Goal: Obtain resource: Download file/media

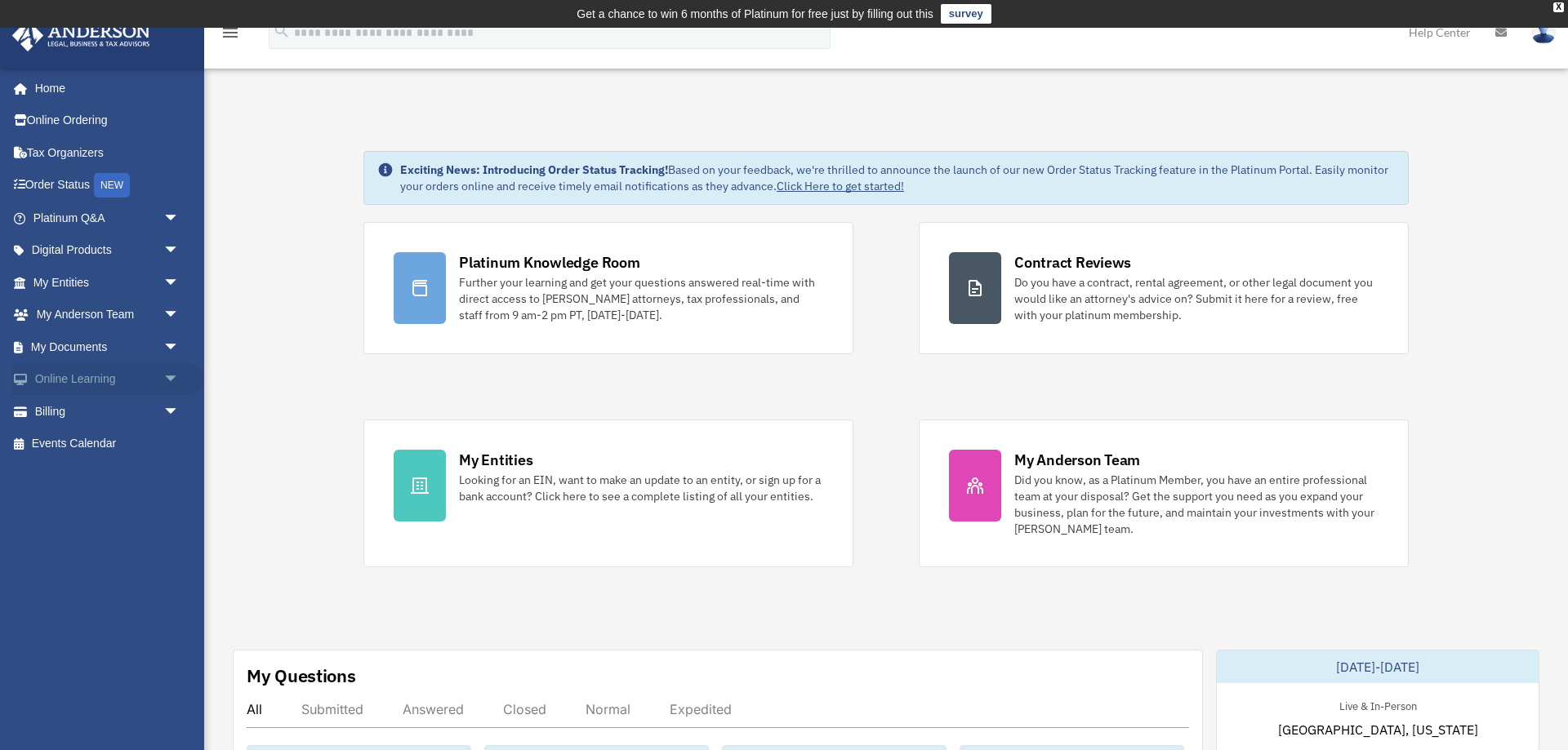
click at [64, 380] on link "Online Learning arrow_drop_down" at bounding box center [107, 379] width 192 height 32
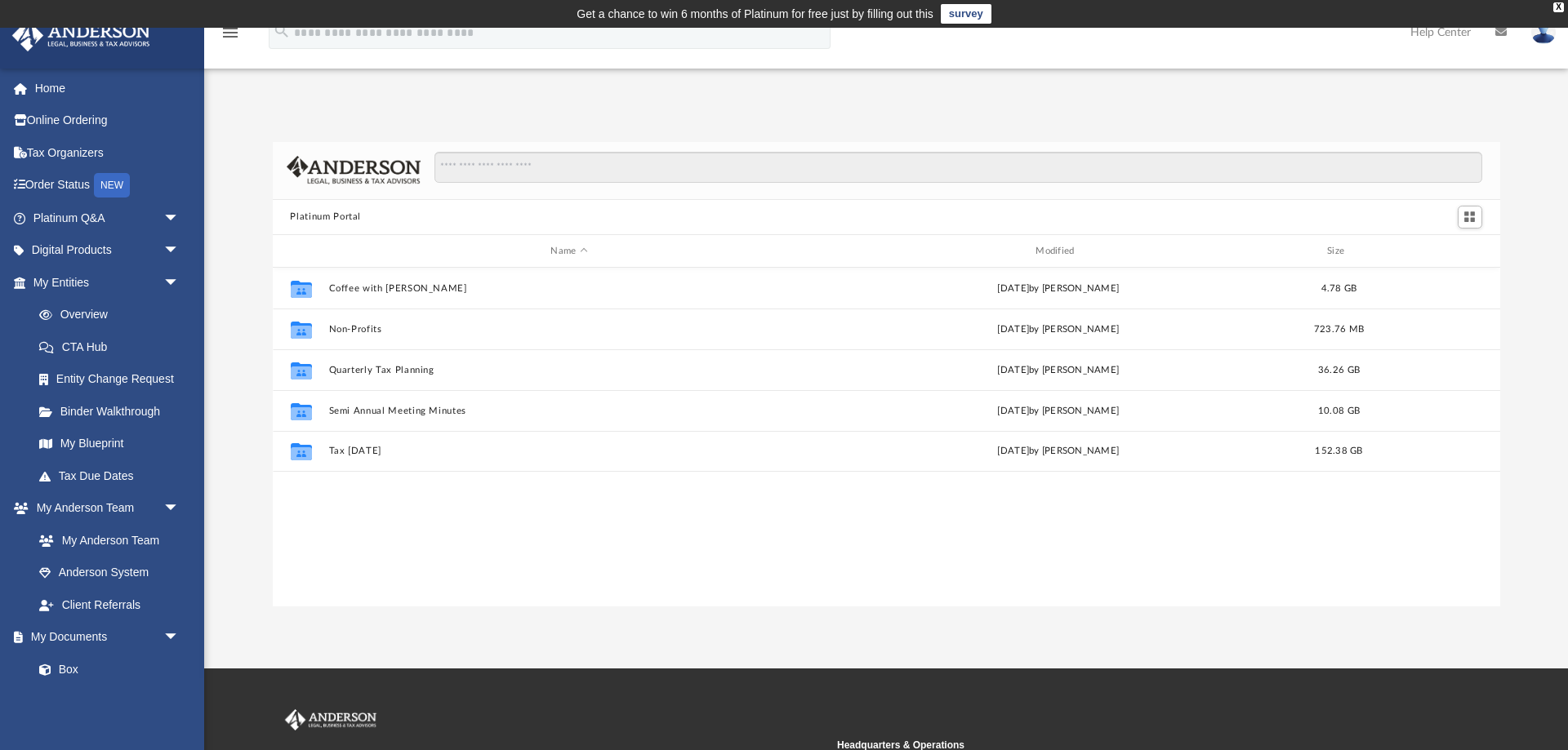
scroll to position [371, 1227]
click at [81, 664] on link "Box" at bounding box center [113, 669] width 181 height 32
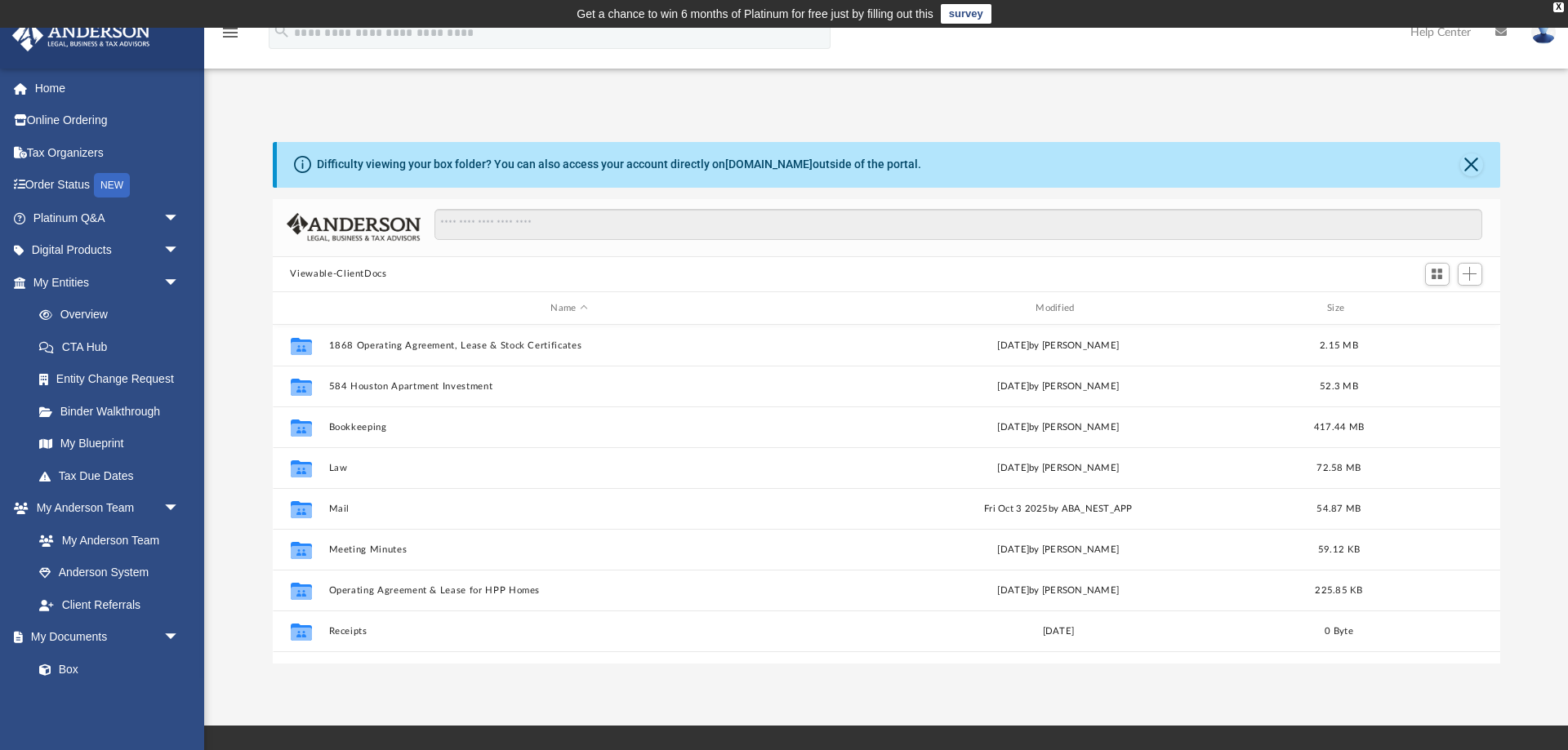
scroll to position [371, 1227]
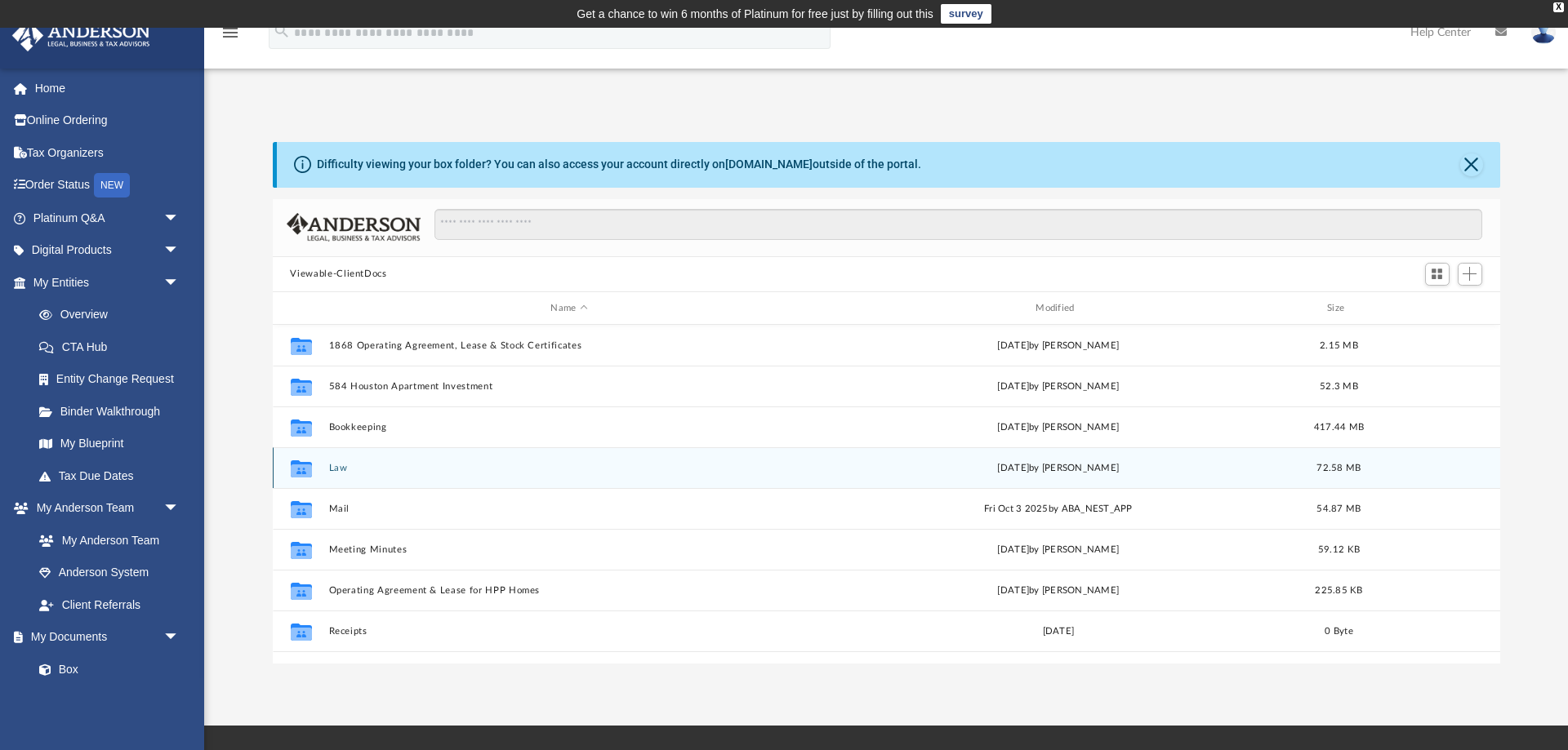
click at [308, 463] on icon "grid" at bounding box center [300, 469] width 21 height 17
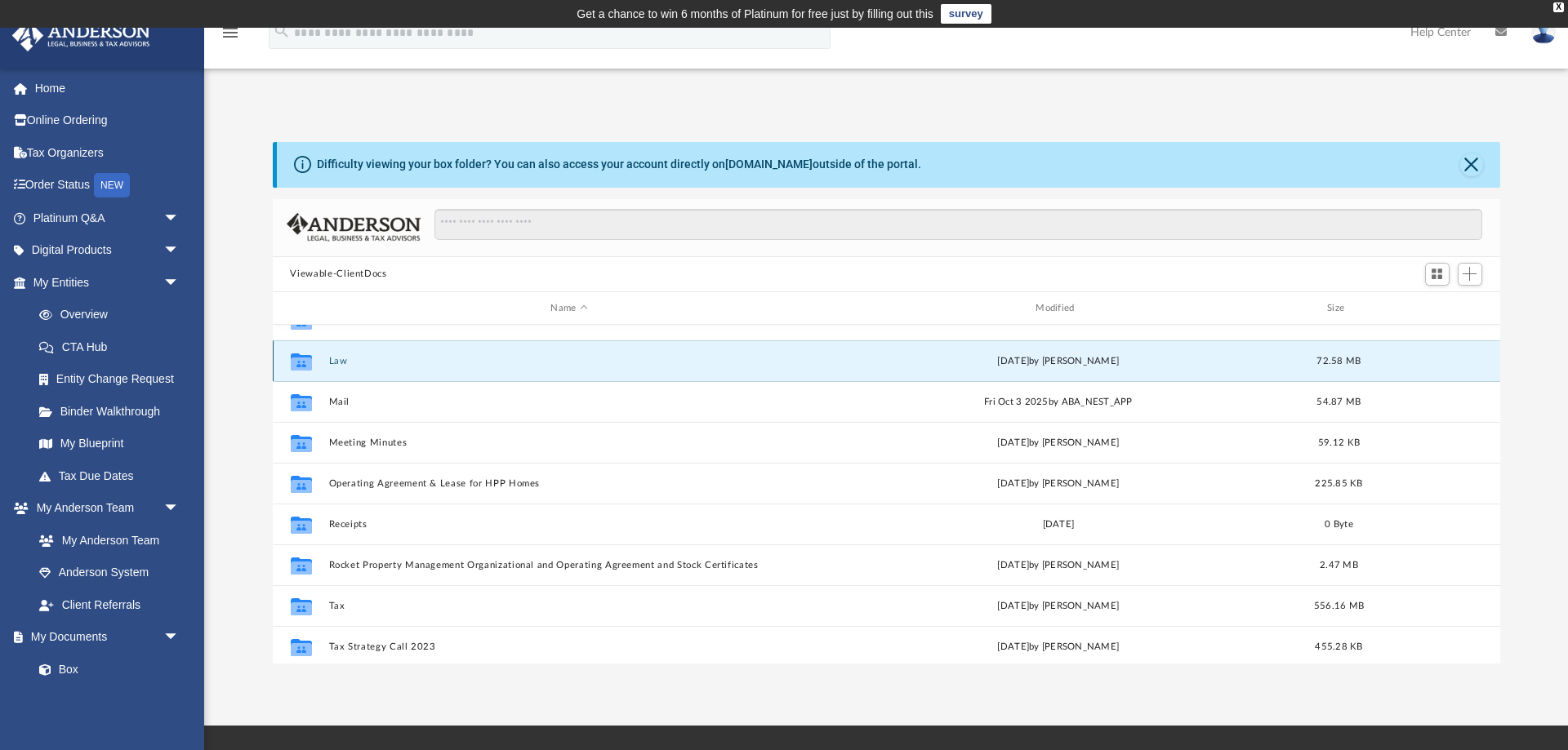
scroll to position [108, 0]
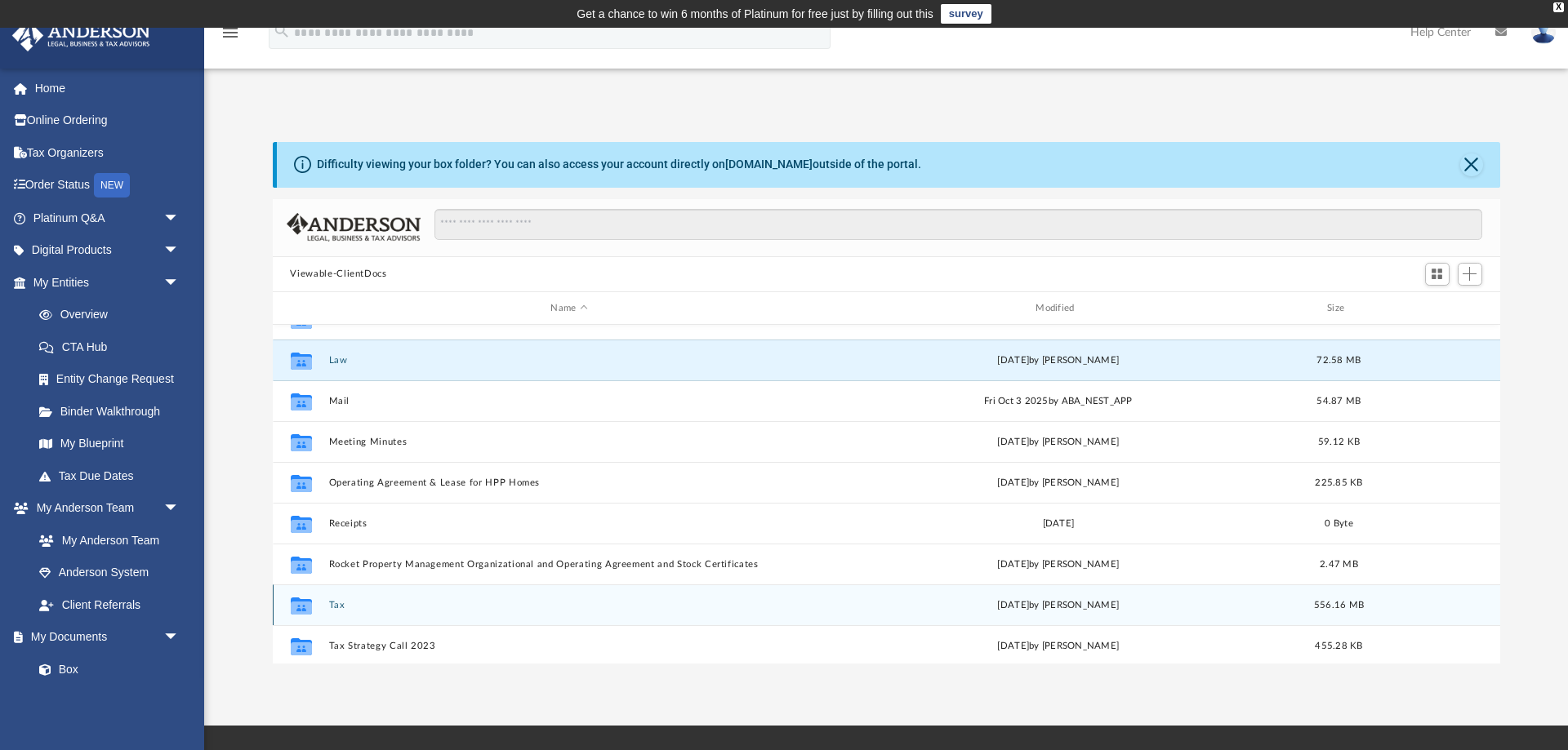
click at [326, 602] on div "Collaborated Folder Tax [DATE] by [PERSON_NAME] 556.16 MB" at bounding box center [887, 605] width 1227 height 41
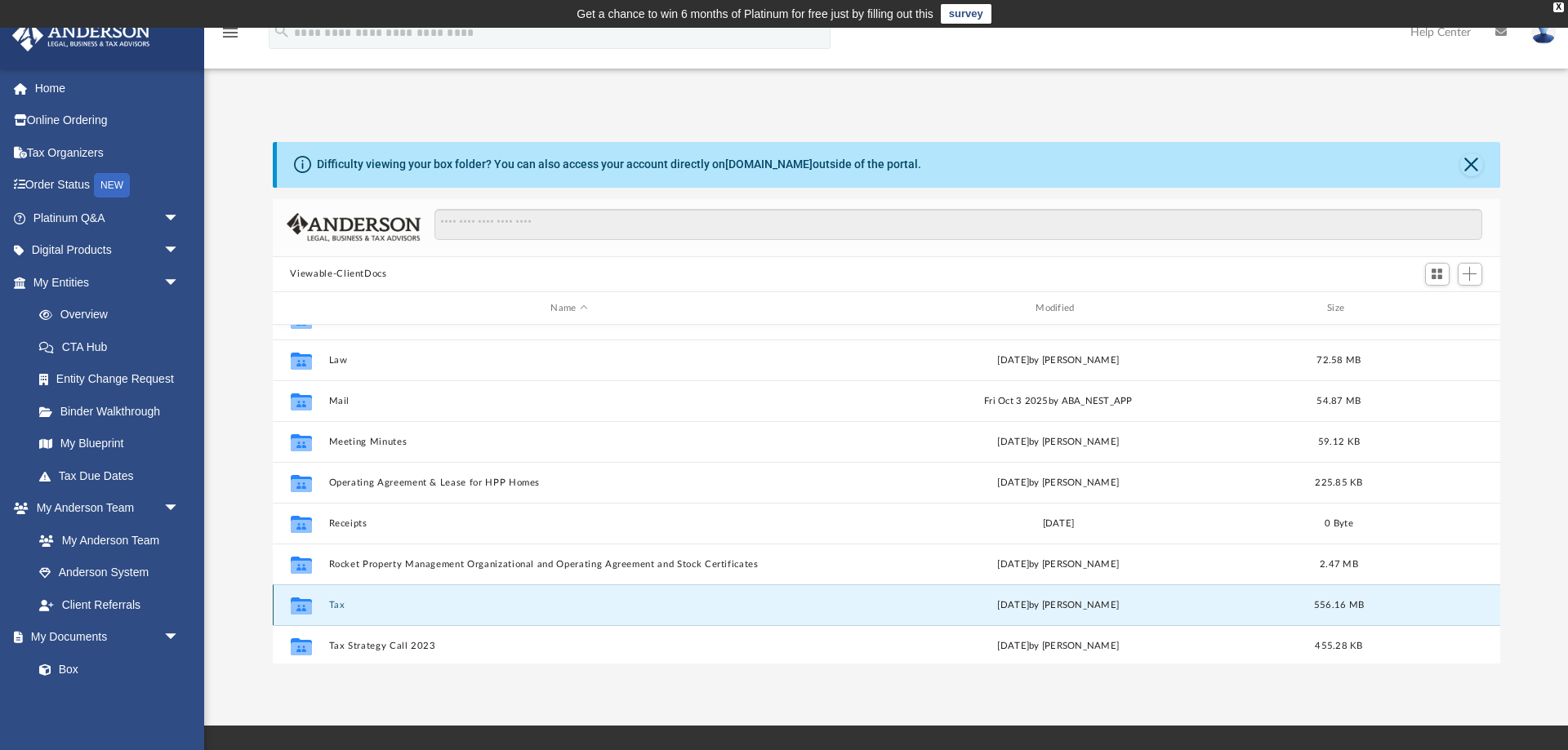
click at [334, 606] on button "Tax" at bounding box center [569, 605] width 482 height 10
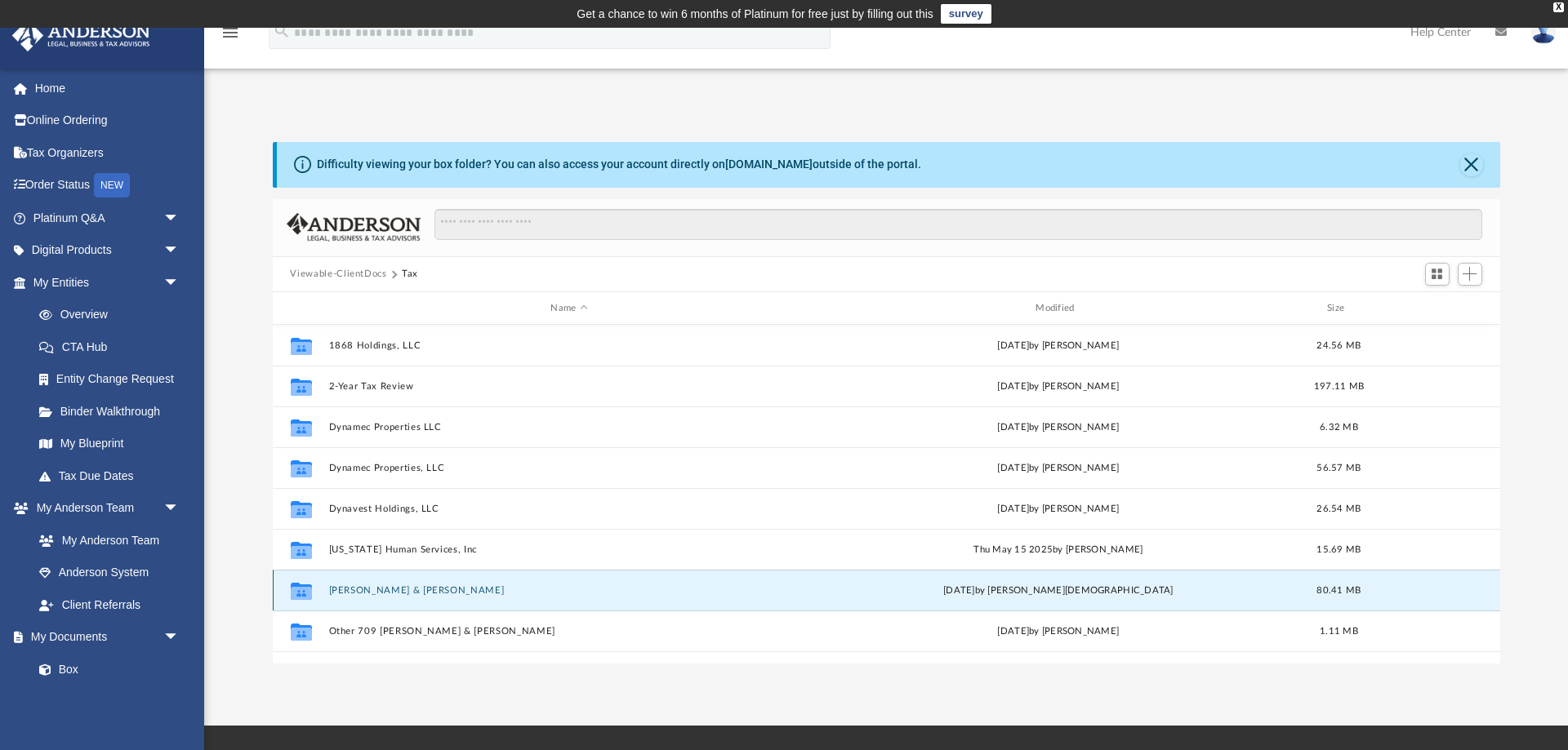
click at [391, 590] on button "[PERSON_NAME] & [PERSON_NAME]" at bounding box center [569, 590] width 482 height 10
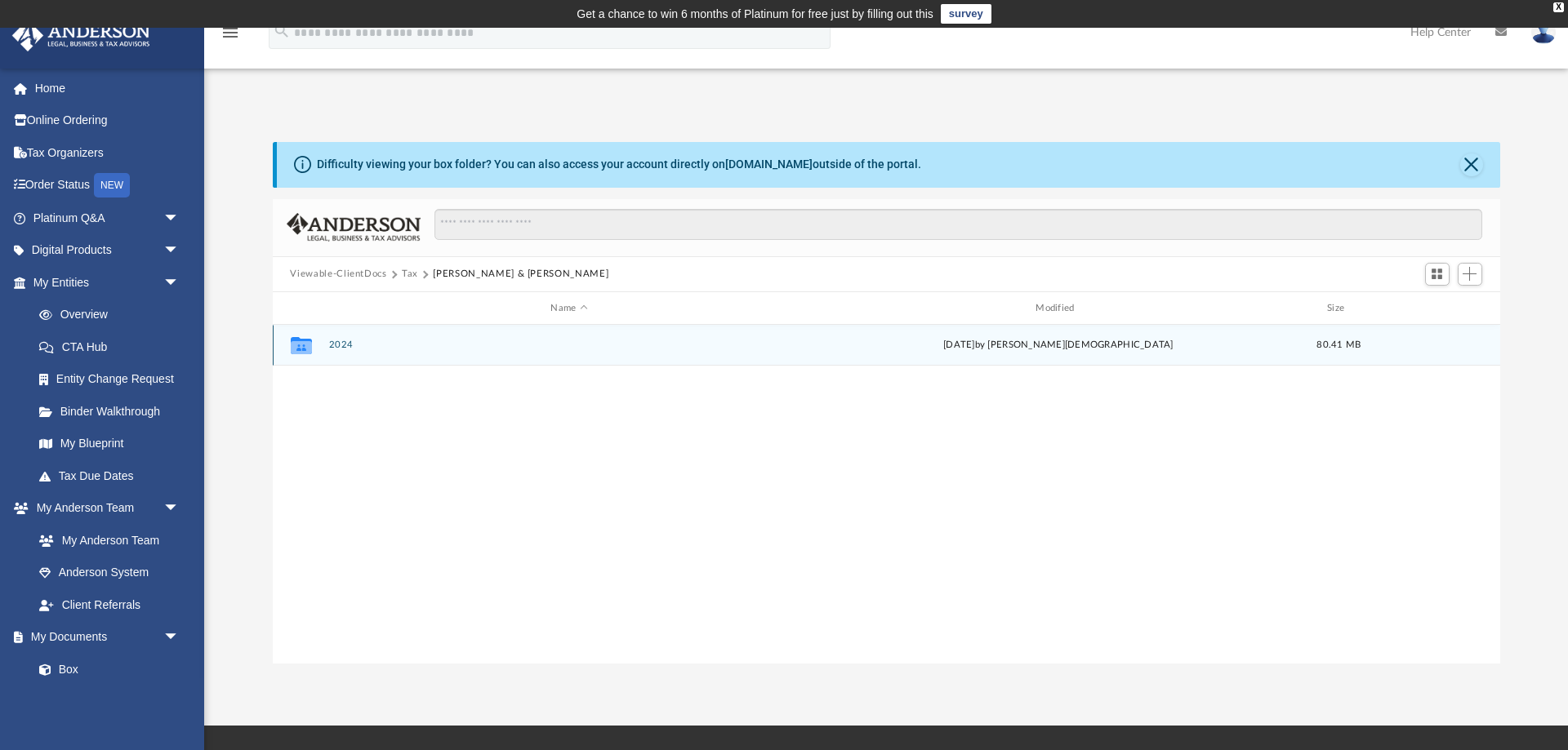
click at [341, 339] on div "Collaborated Folder 2024 [DATE] by [PERSON_NAME] 80.41 MB" at bounding box center [887, 345] width 1227 height 41
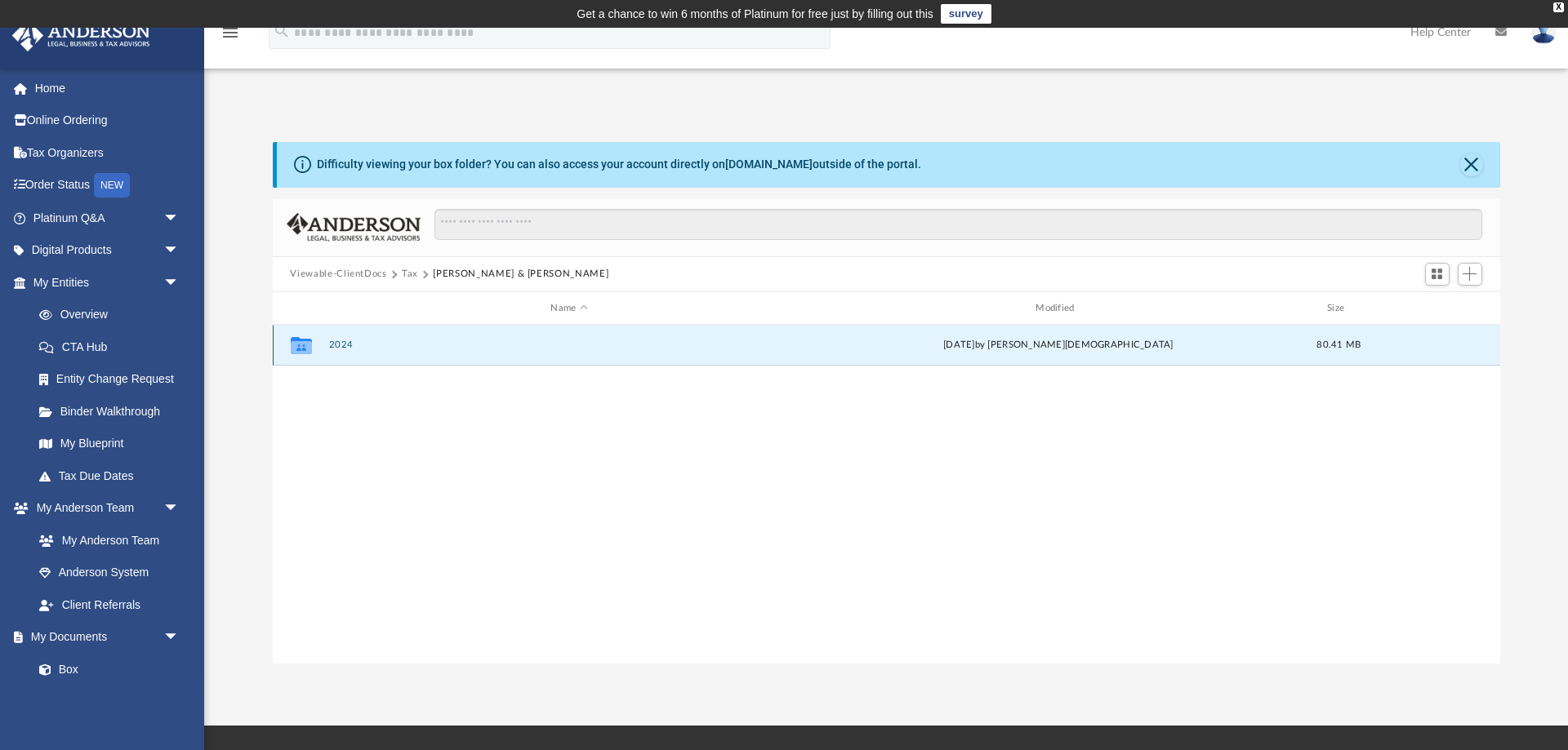
click at [341, 340] on button "2024" at bounding box center [569, 345] width 482 height 10
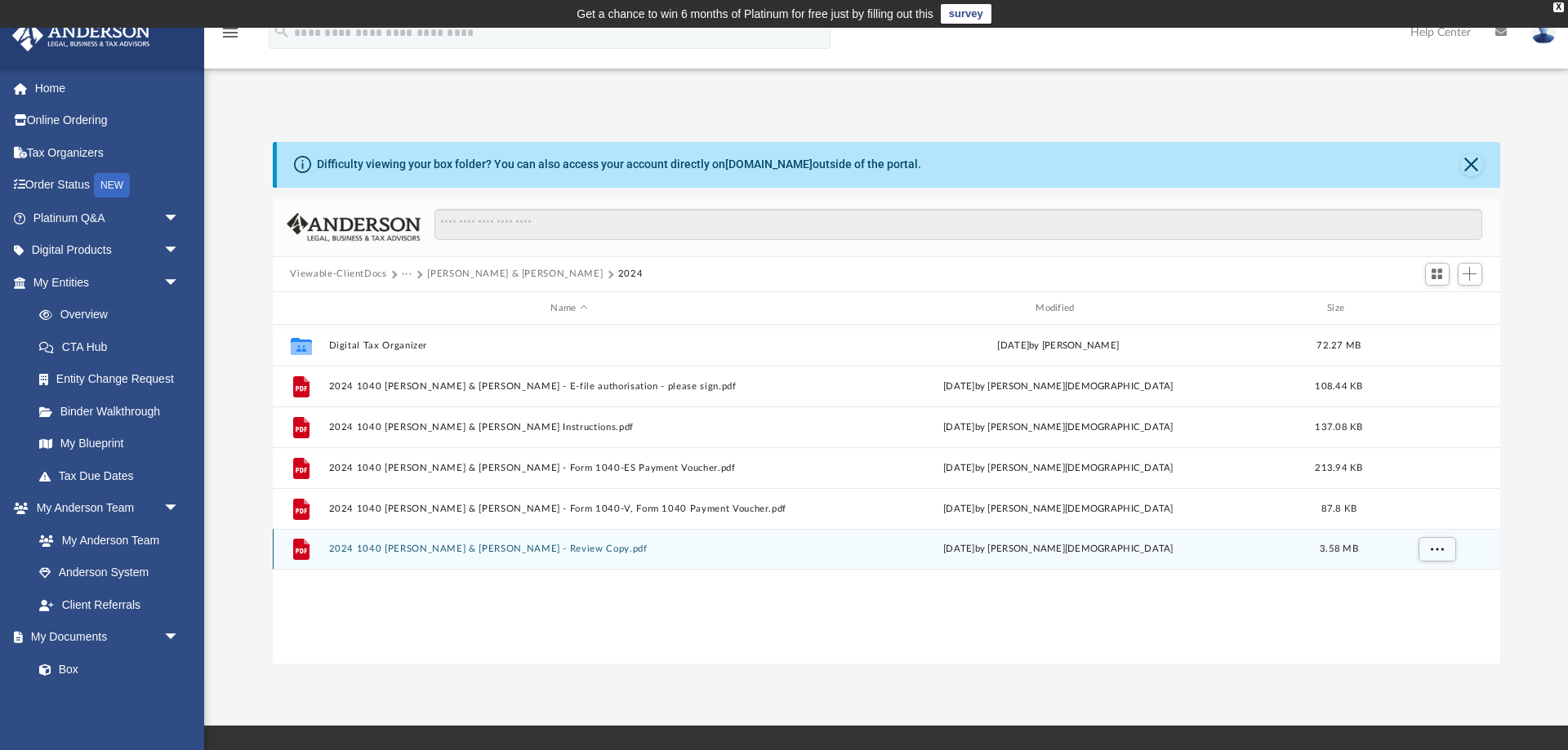
click at [436, 548] on button "2024 1040 [PERSON_NAME] & [PERSON_NAME] - Review Copy.pdf" at bounding box center [569, 549] width 482 height 10
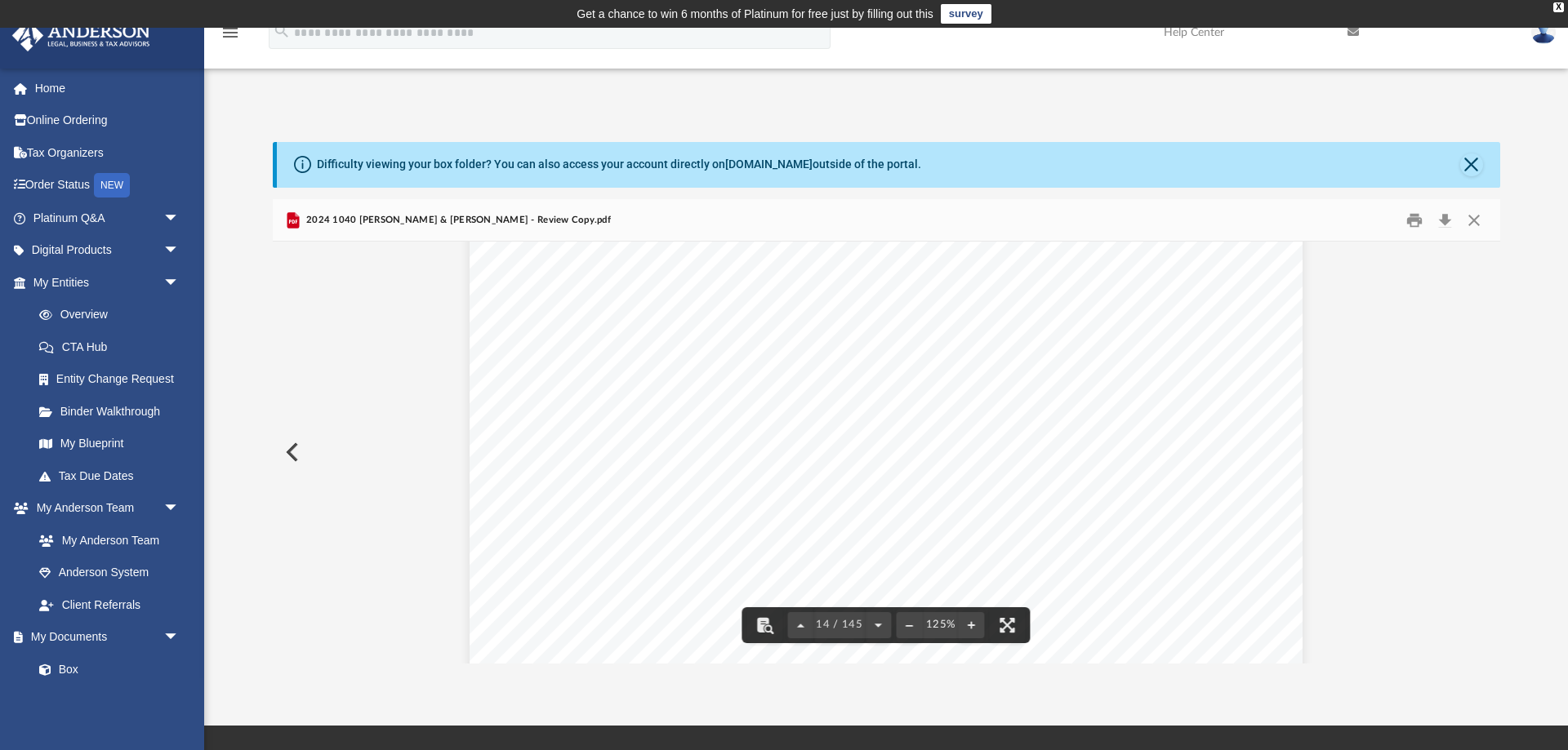
scroll to position [14895, 0]
drag, startPoint x: 1496, startPoint y: 293, endPoint x: 1495, endPoint y: 310, distance: 17.0
click at [1495, 310] on div "Viewable-ClientDocs ··· [PERSON_NAME] & [PERSON_NAME] 2024 Name Modified Size C…" at bounding box center [887, 431] width 1227 height 464
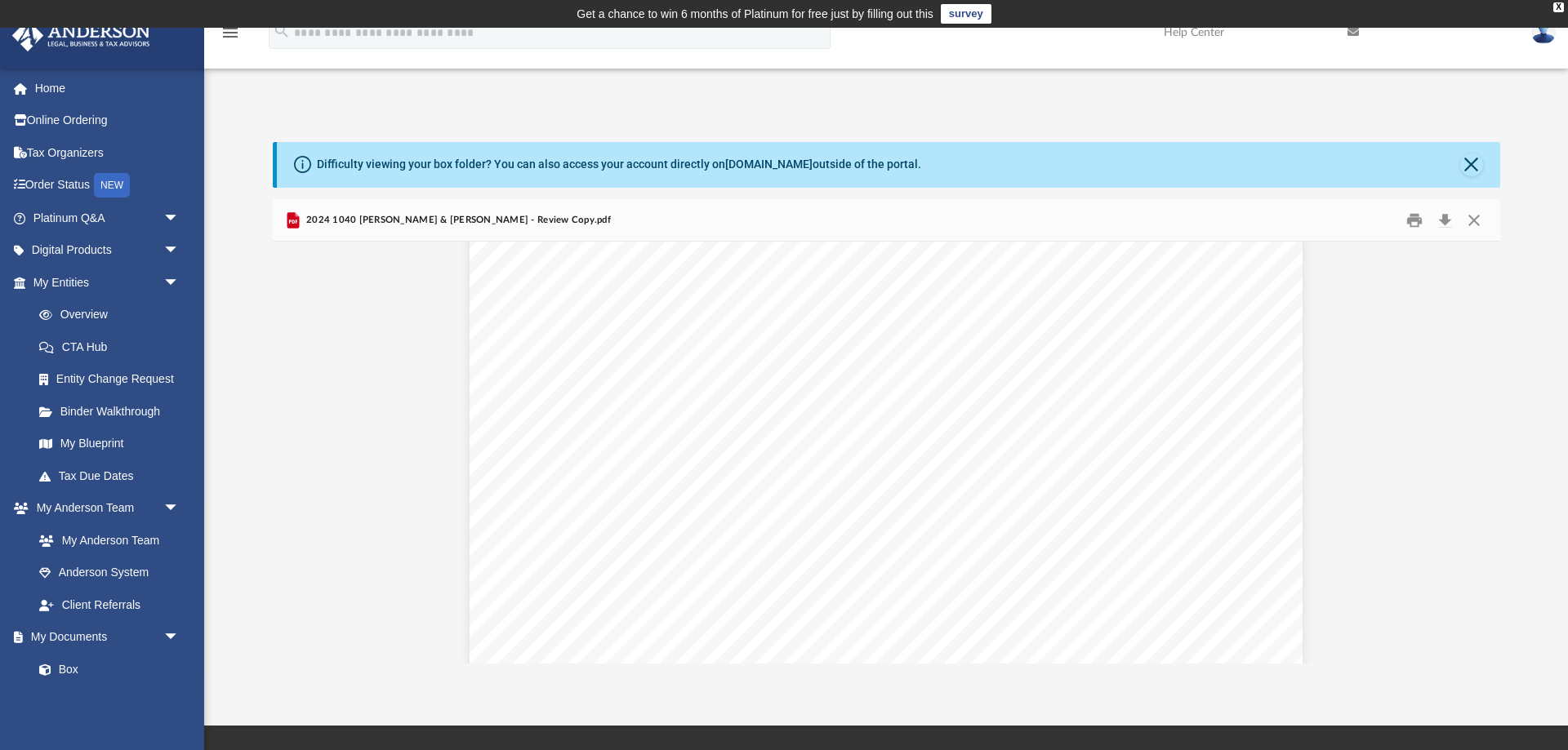
scroll to position [24443, 0]
